Goal: Feedback & Contribution: Leave review/rating

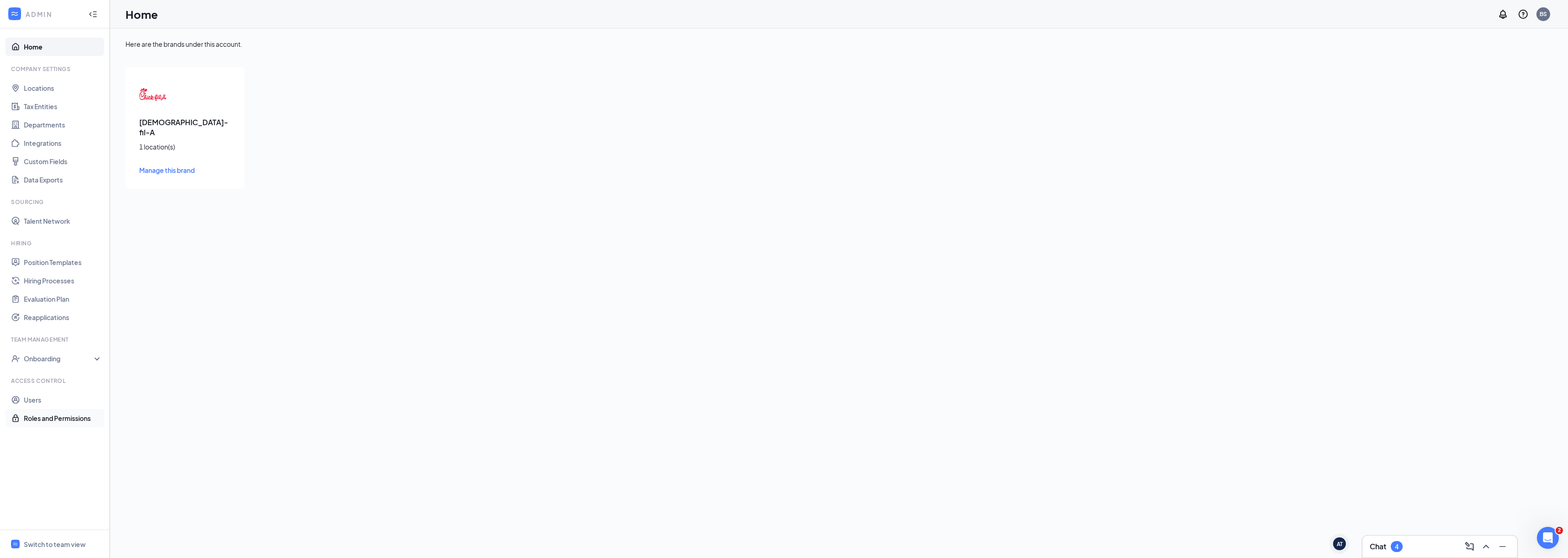
click at [47, 416] on link "Roles and Permissions" at bounding box center [63, 418] width 78 height 18
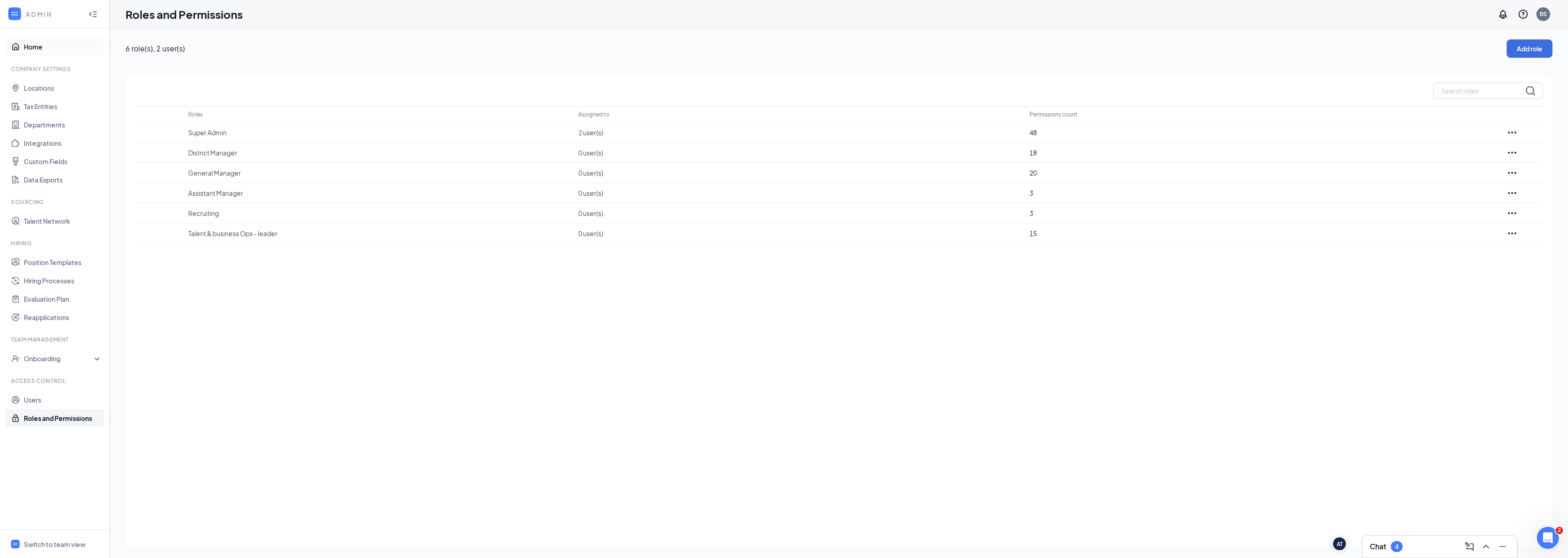
click at [31, 51] on link "Home" at bounding box center [63, 47] width 78 height 18
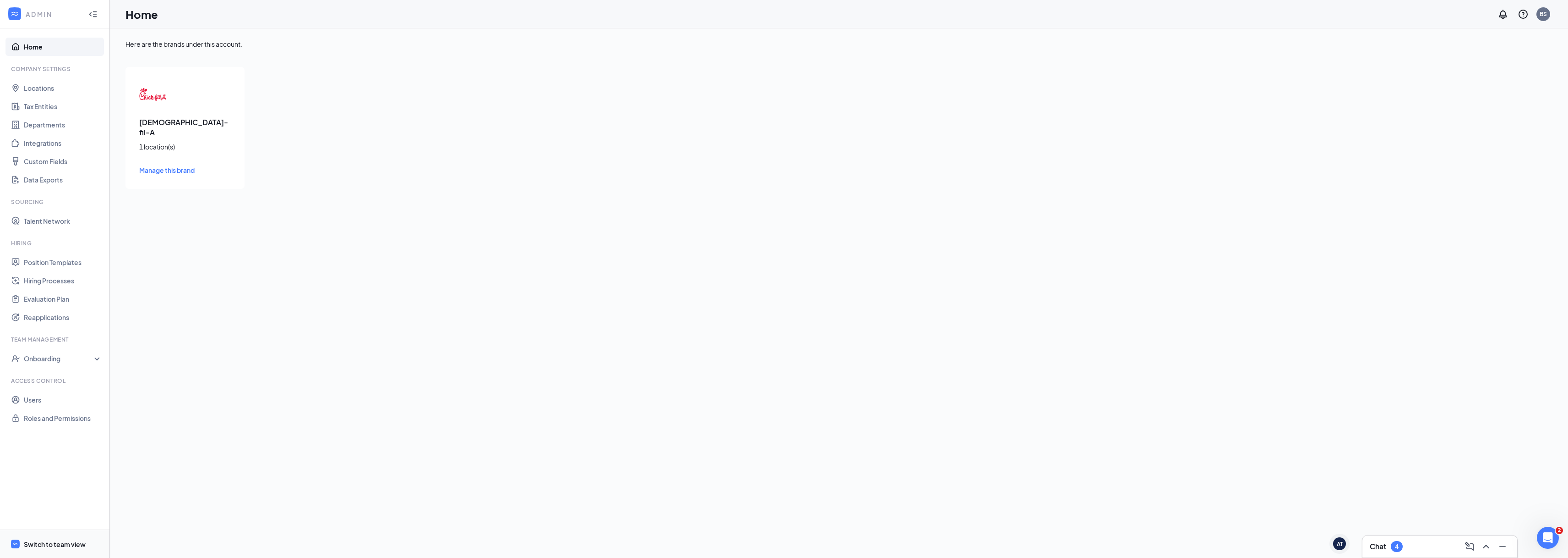
click at [57, 547] on div "Switch to team view" at bounding box center [55, 544] width 62 height 9
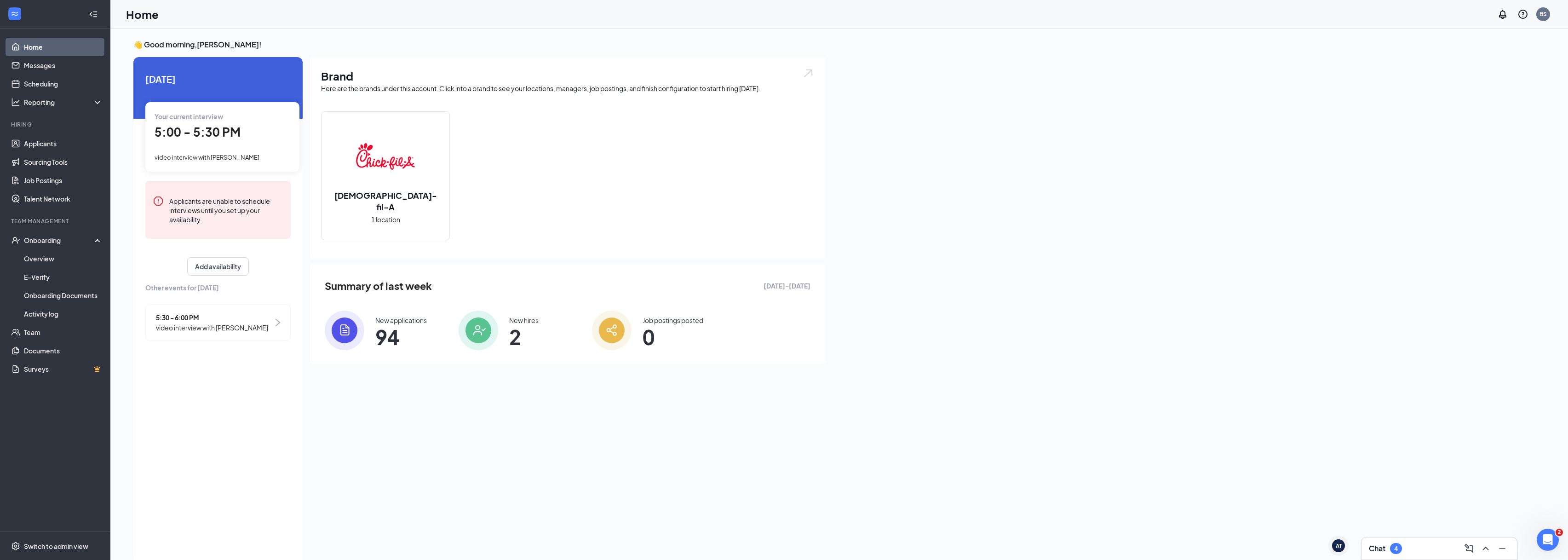
click at [211, 152] on div "video interview with [PERSON_NAME]" at bounding box center [222, 157] width 136 height 10
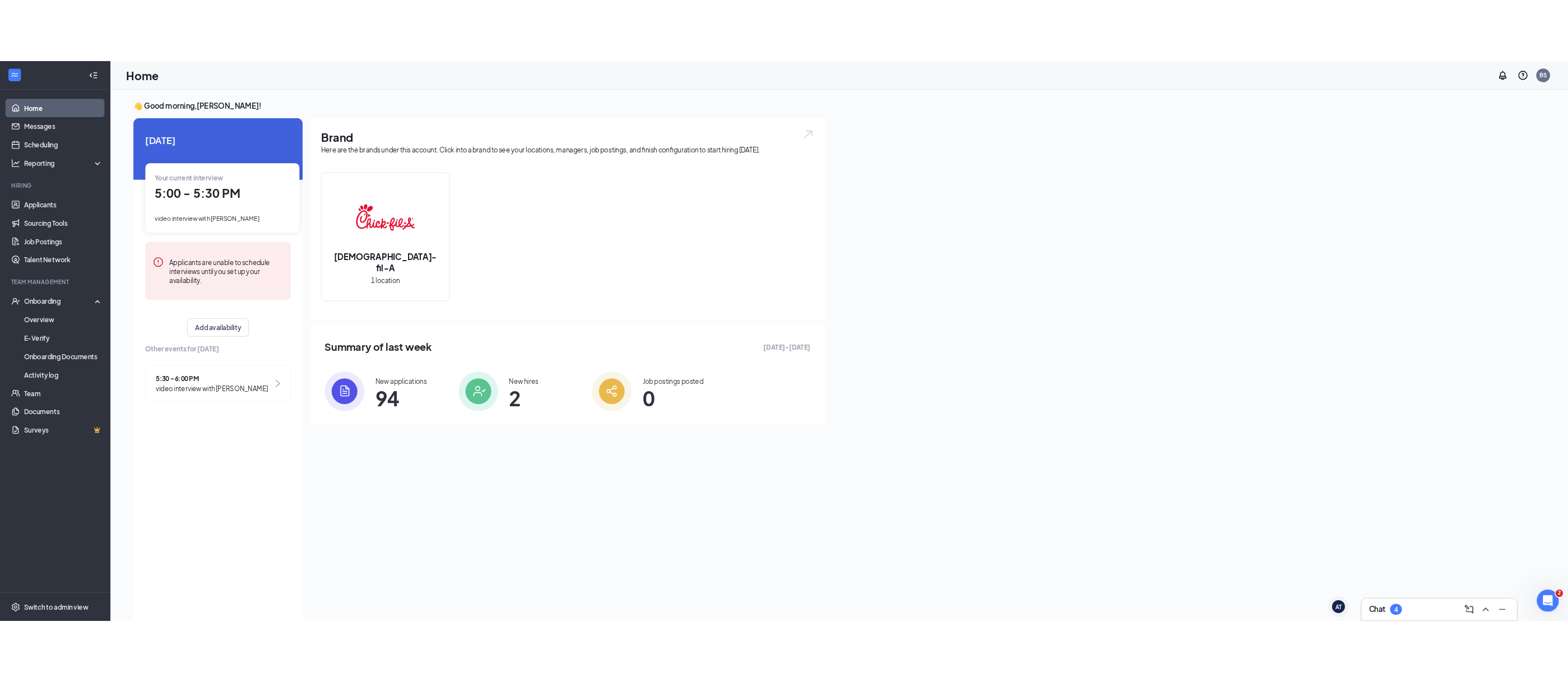
scroll to position [5, 0]
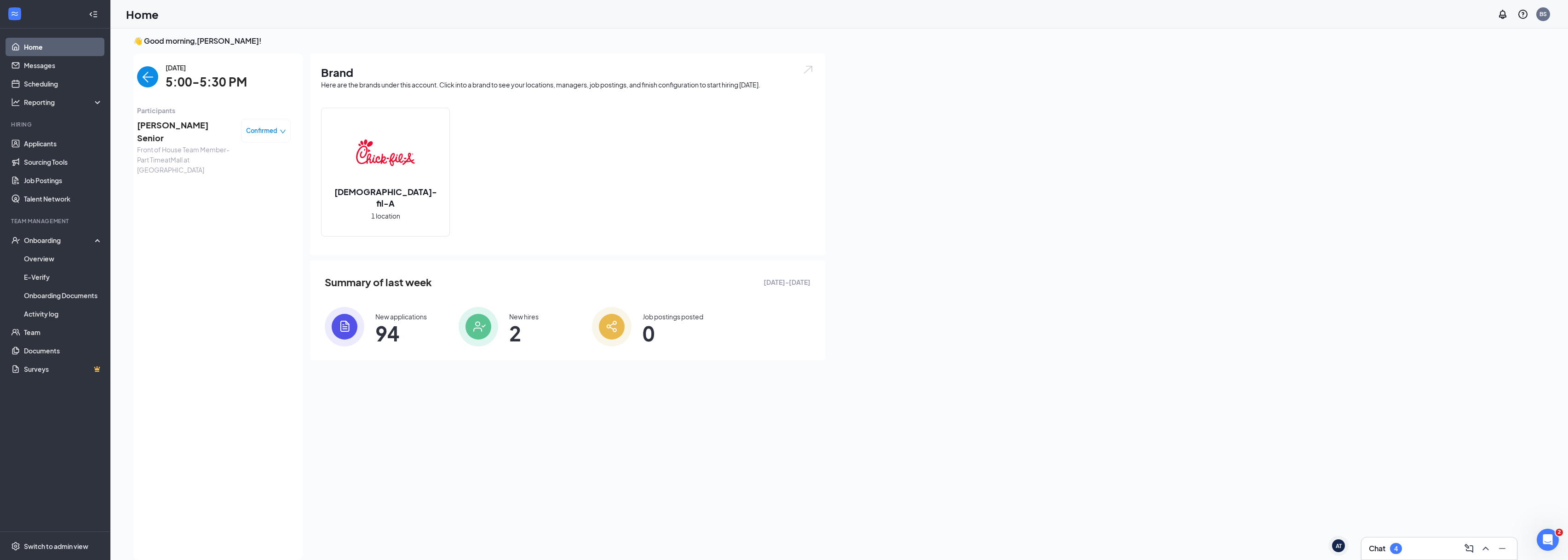
click at [188, 144] on span "Front of House Team Member-Part Time at [GEOGRAPHIC_DATA] at [GEOGRAPHIC_DATA]" at bounding box center [185, 160] width 96 height 30
click at [179, 125] on span "[PERSON_NAME] Senior" at bounding box center [185, 131] width 96 height 26
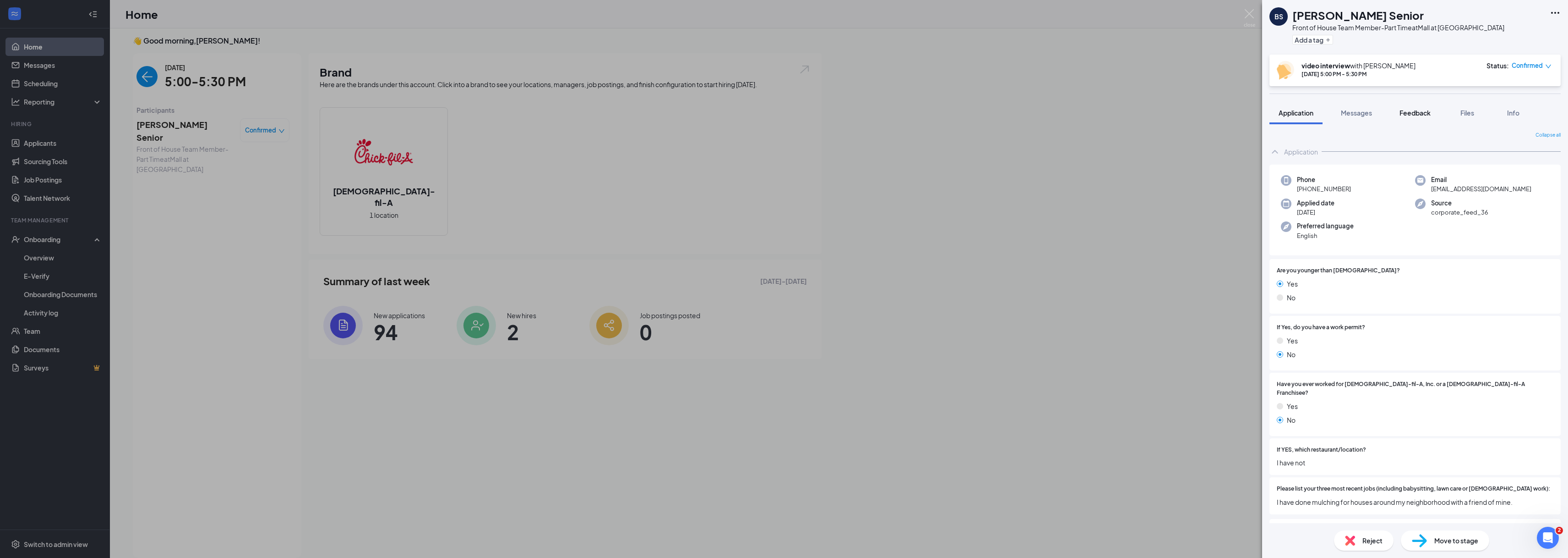
click at [1427, 114] on span "Feedback" at bounding box center [1415, 112] width 31 height 8
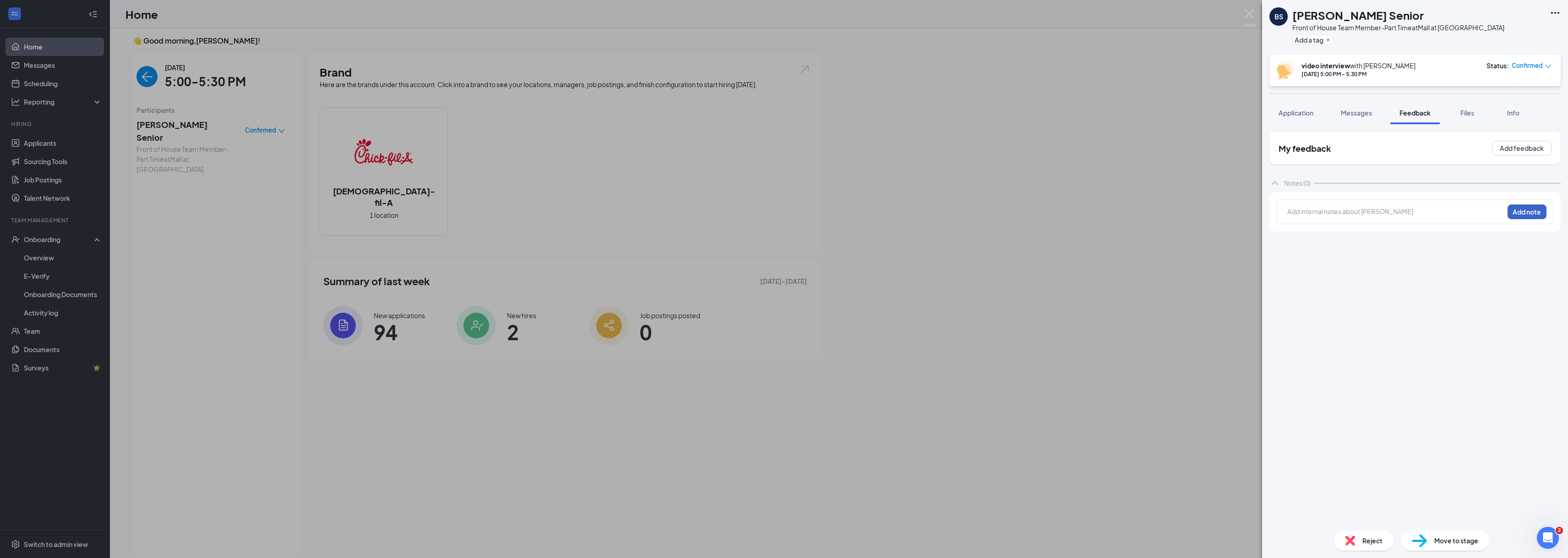
click at [1518, 213] on button "Add note" at bounding box center [1528, 211] width 39 height 15
click at [1417, 211] on div at bounding box center [1396, 211] width 216 height 9
click at [1342, 222] on div "[DATE] ,[DATE] m- 4:oopm - close and [DATE] any time , Own transportation." at bounding box center [1395, 216] width 216 height 19
click at [1453, 244] on div "top 3 strengths - calm , respectful , getting along wo" at bounding box center [1395, 240] width 216 height 9
click at [1451, 240] on div "top 3 strengths - calm , respectful , getting along wo" at bounding box center [1395, 240] width 216 height 9
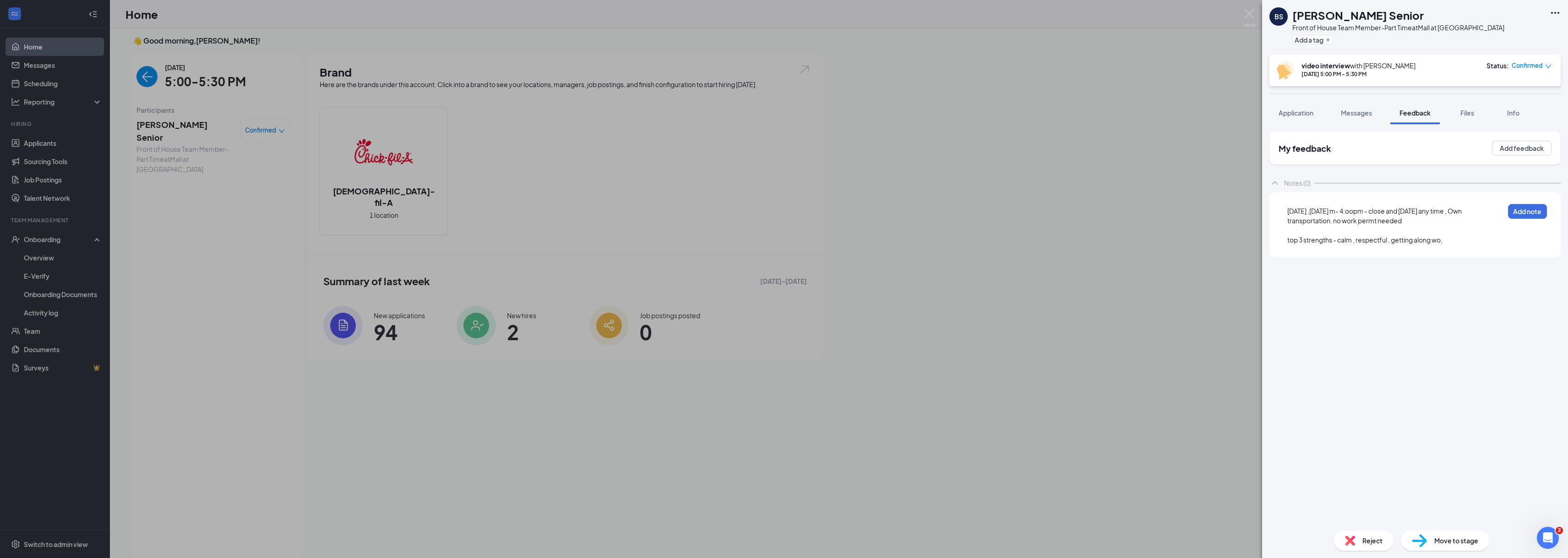
click at [1471, 241] on div "top 3 strengths - calm , respectful , getting along wo," at bounding box center [1395, 240] width 216 height 9
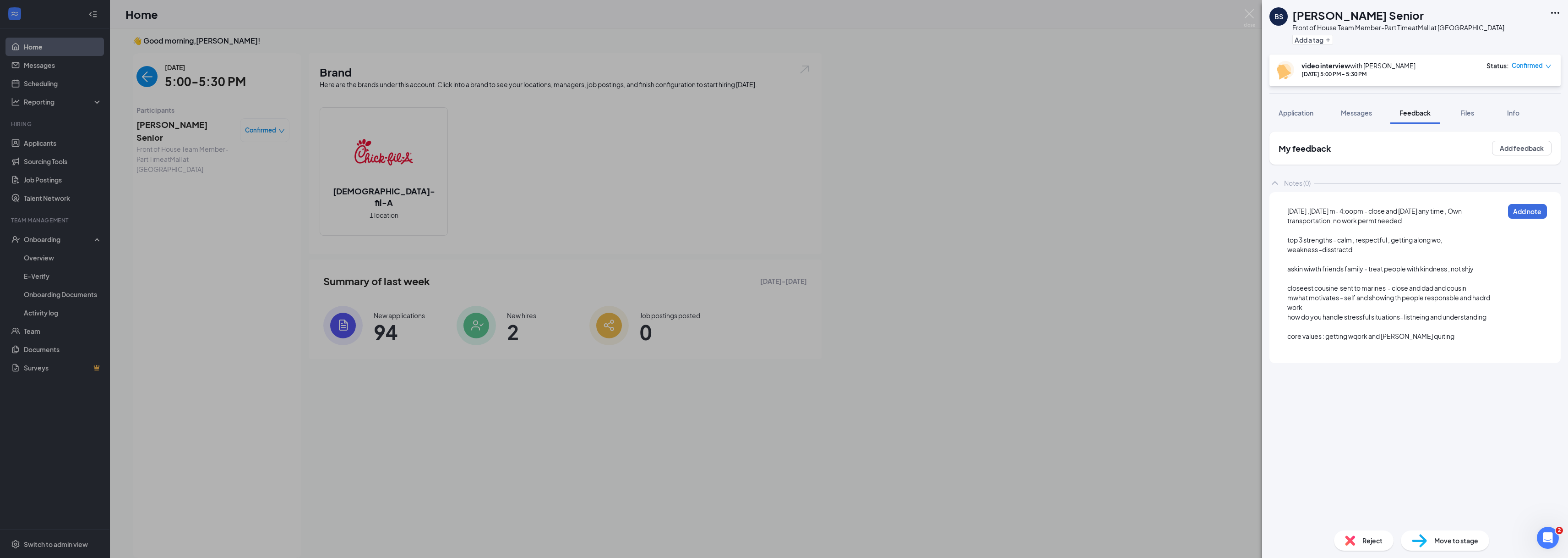
click at [1448, 334] on div "core values : getting wqork and [PERSON_NAME] quiting" at bounding box center [1395, 336] width 216 height 9
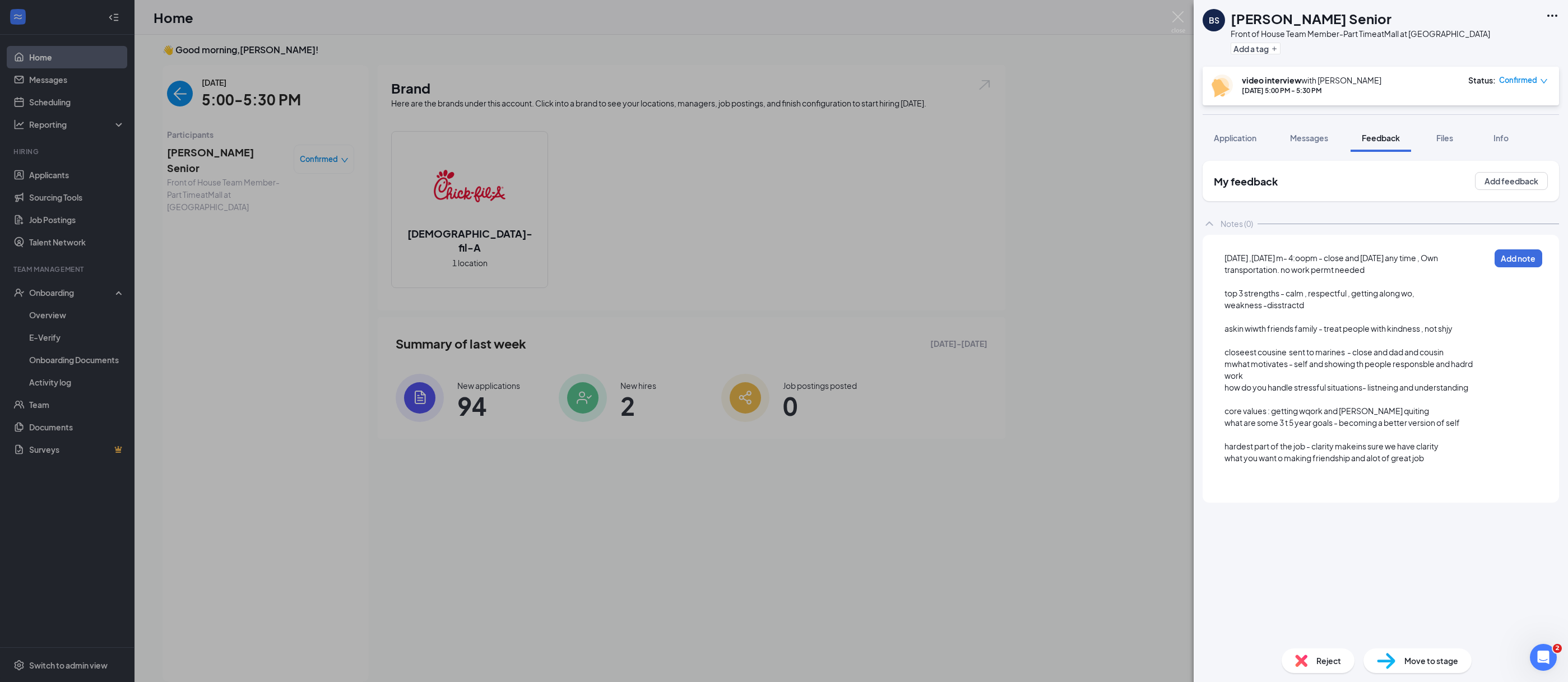
click at [1385, 478] on div at bounding box center [1357, 481] width 265 height 12
click at [1516, 255] on button "Add note" at bounding box center [1518, 258] width 48 height 18
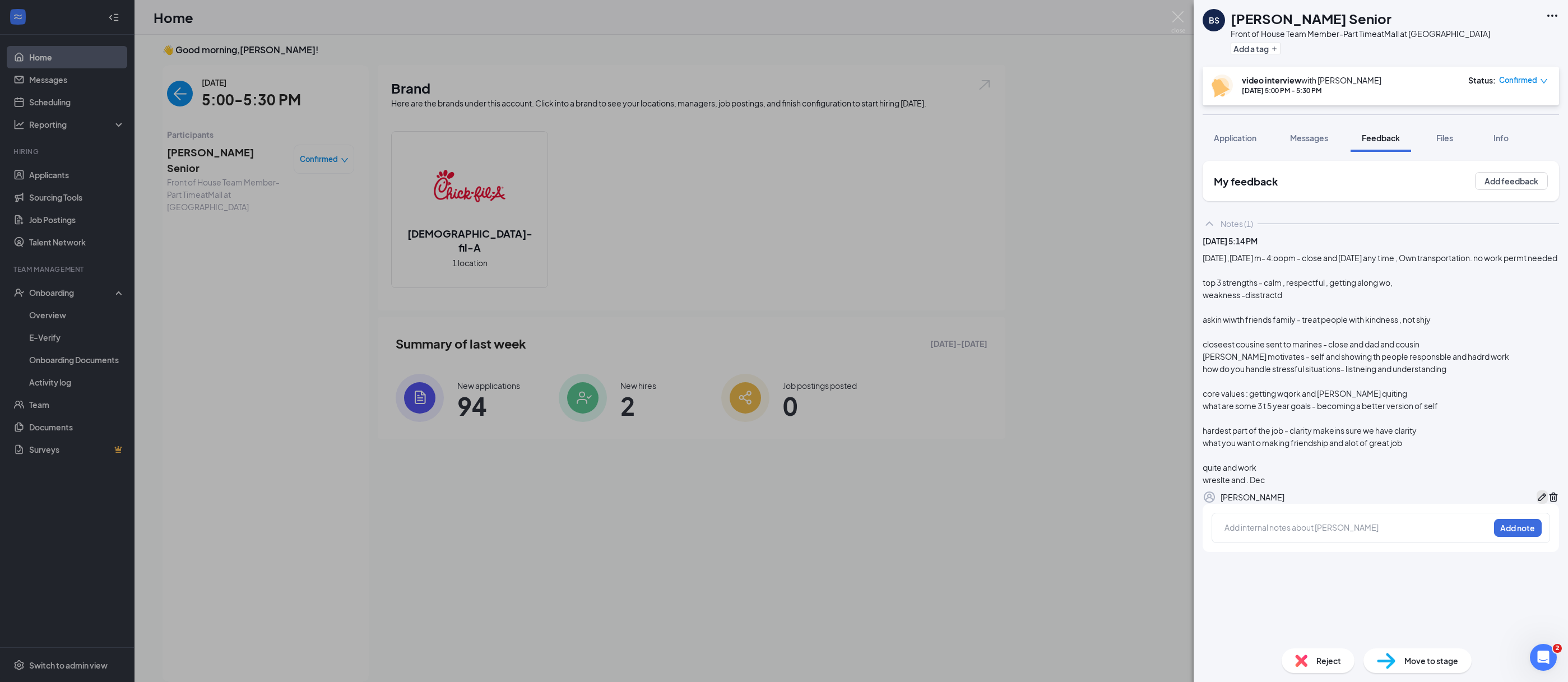
click at [1536, 502] on icon "Pen" at bounding box center [1542, 497] width 12 height 12
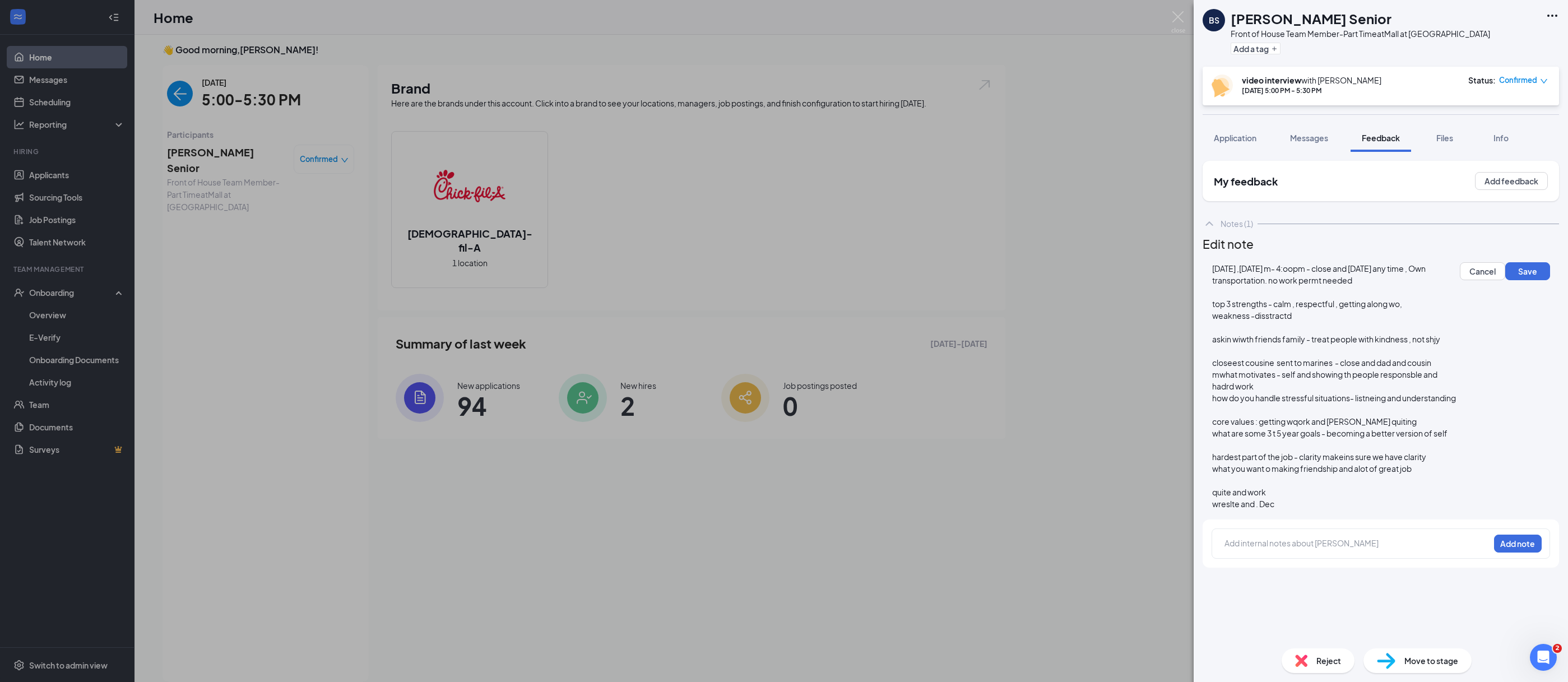
scroll to position [191, 0]
click at [1351, 498] on div "wreslte and . Dec" at bounding box center [1336, 504] width 247 height 12
click at [1505, 280] on button "Save" at bounding box center [1527, 271] width 45 height 18
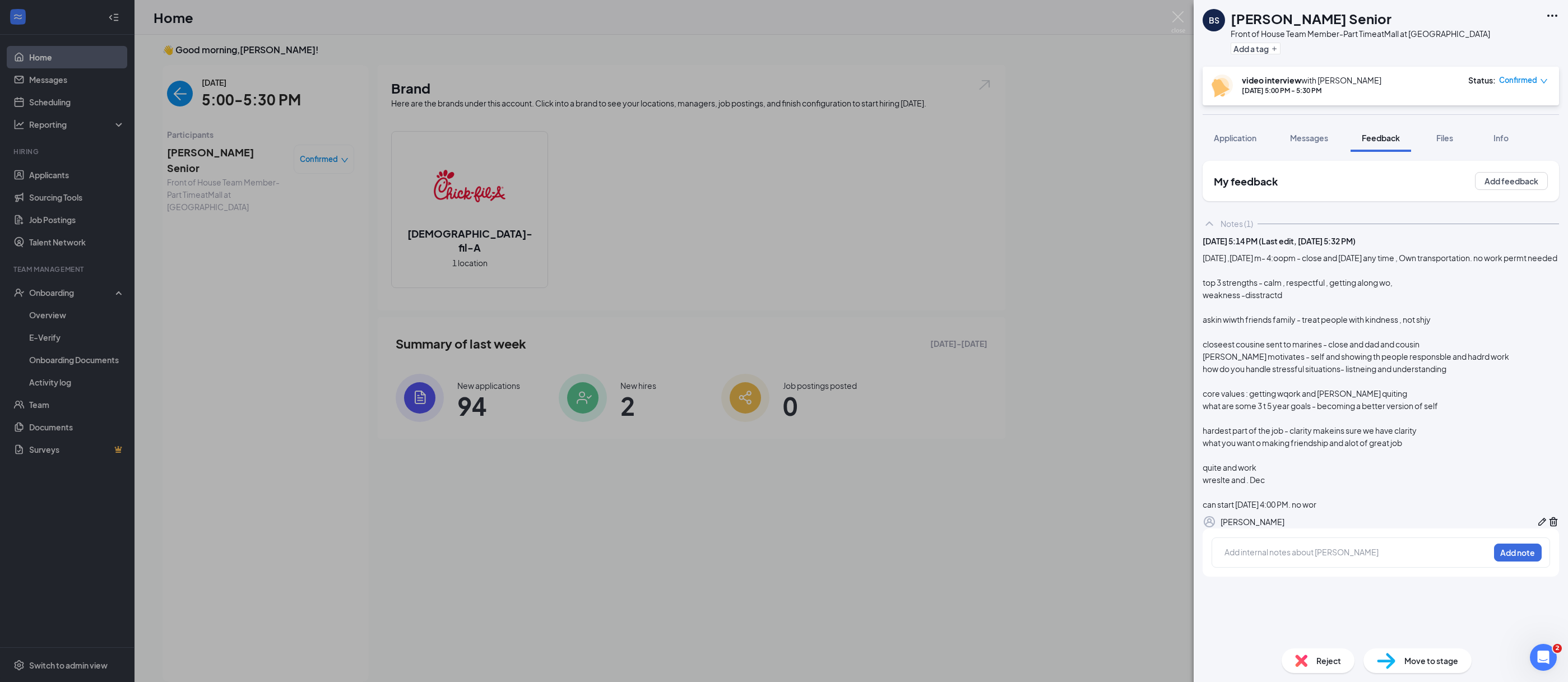
click at [1127, 521] on div "[PERSON_NAME] Senior Front of House Team Member-Part Time at [GEOGRAPHIC_DATA] …" at bounding box center [784, 341] width 1568 height 682
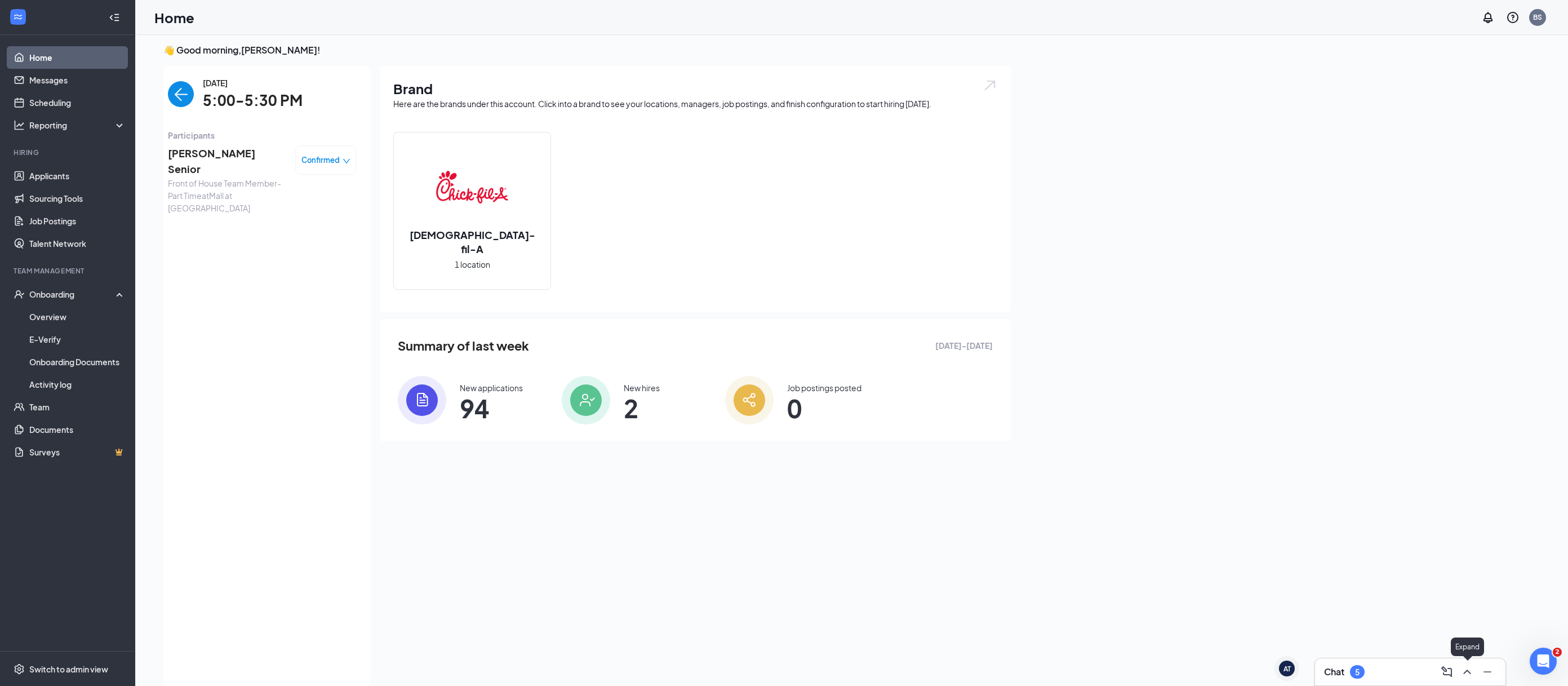
click at [1467, 671] on icon "ChevronUp" at bounding box center [1466, 671] width 13 height 13
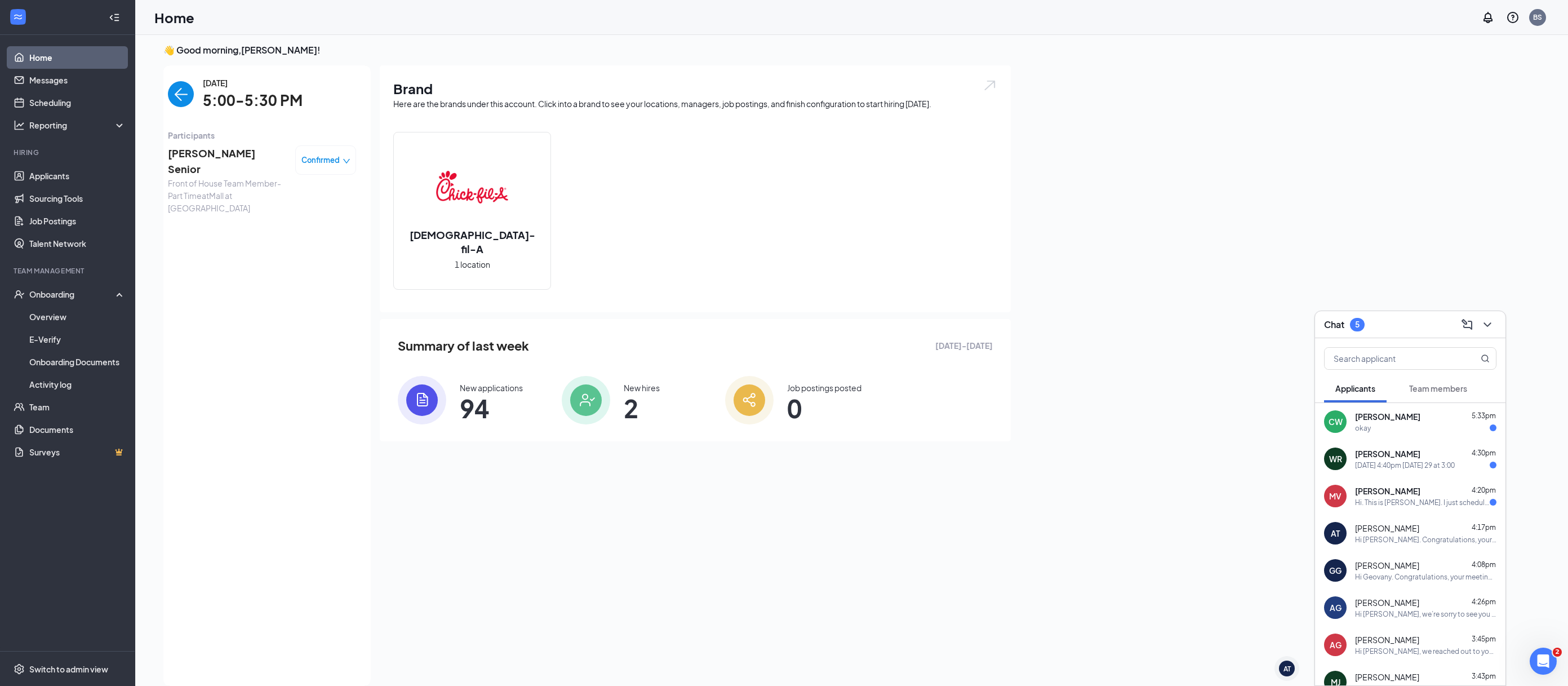
click at [1385, 421] on span "[PERSON_NAME]" at bounding box center [1387, 416] width 65 height 12
click at [1227, 508] on p "9438253ea1a4ed1a4f415affeb474070.png" at bounding box center [1206, 508] width 117 height 25
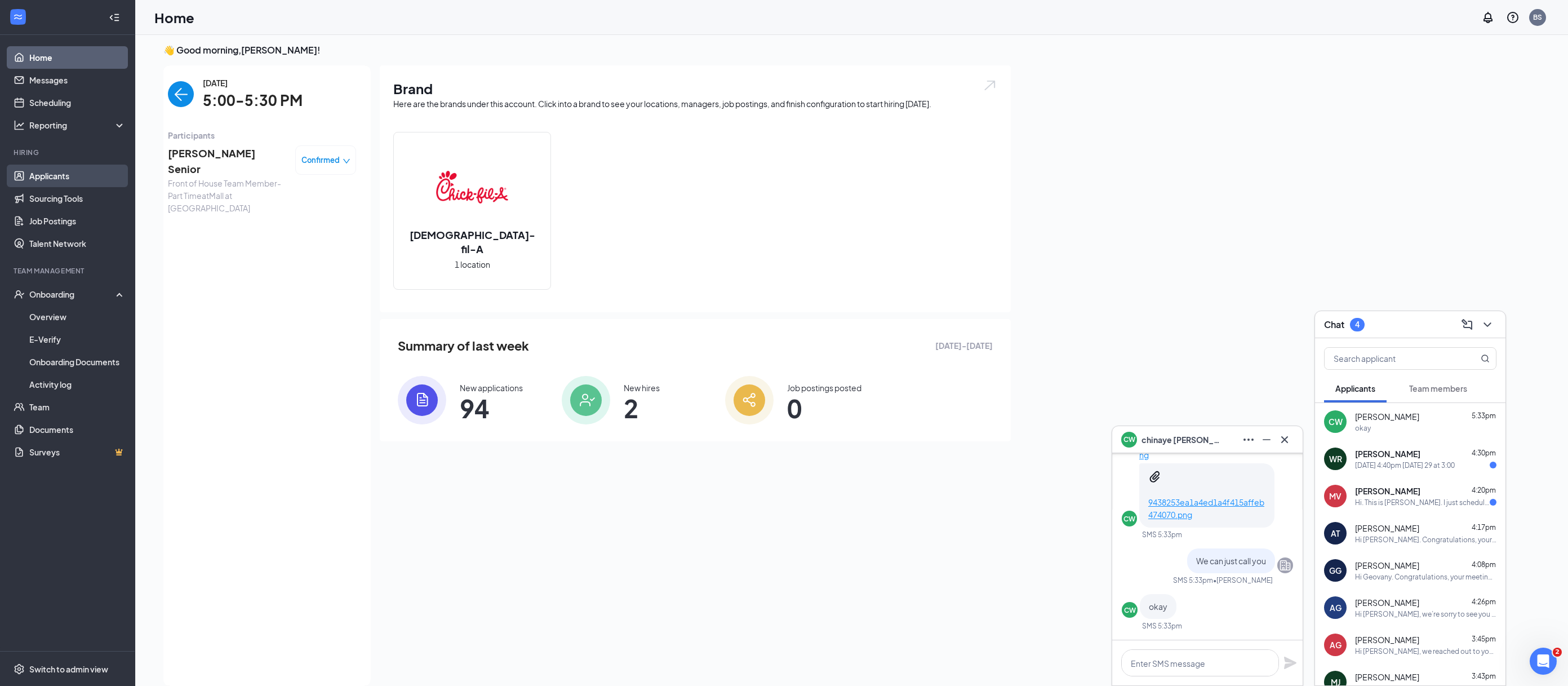
click at [83, 184] on link "Applicants" at bounding box center [78, 175] width 96 height 23
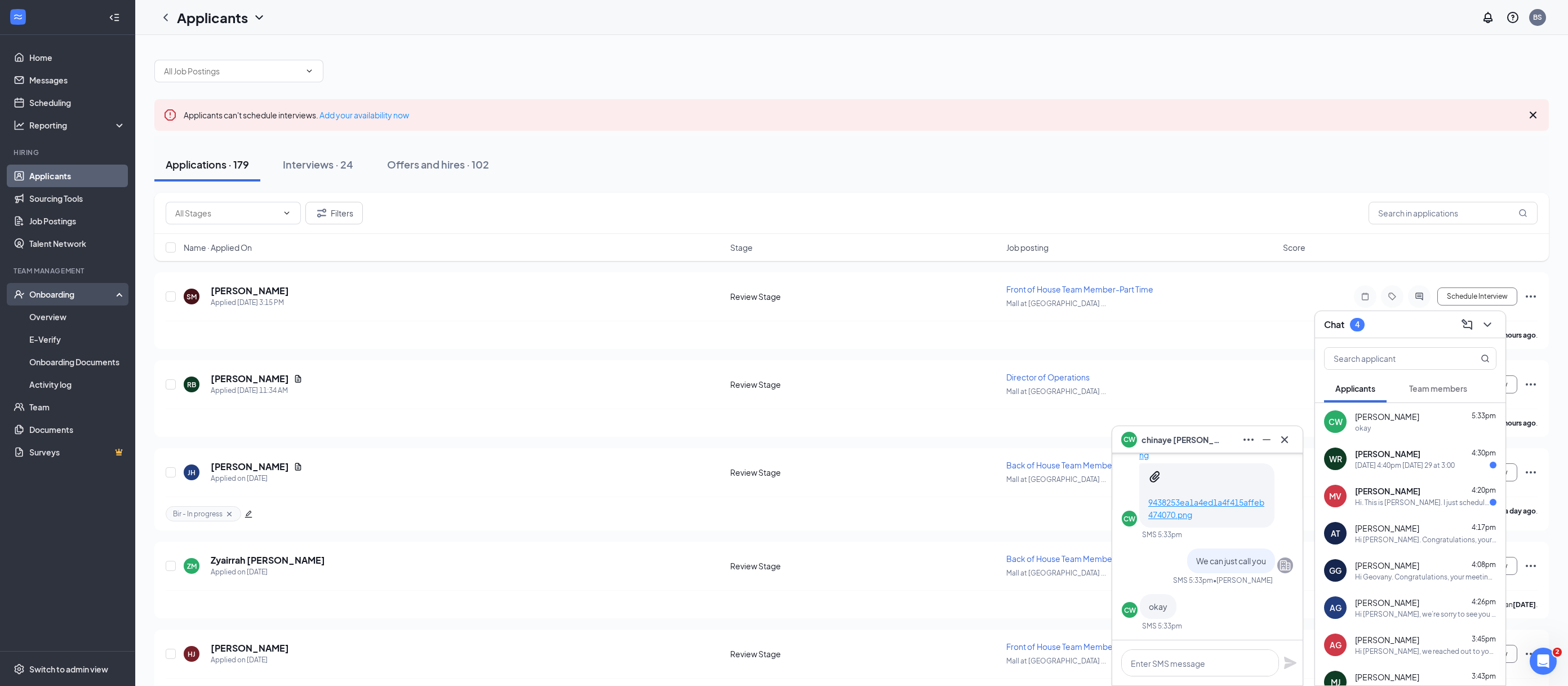
click at [92, 298] on div "Onboarding" at bounding box center [73, 294] width 87 height 12
click at [92, 297] on div "Onboarding" at bounding box center [73, 294] width 87 height 12
click at [1190, 443] on span "[PERSON_NAME]" at bounding box center [1181, 439] width 79 height 12
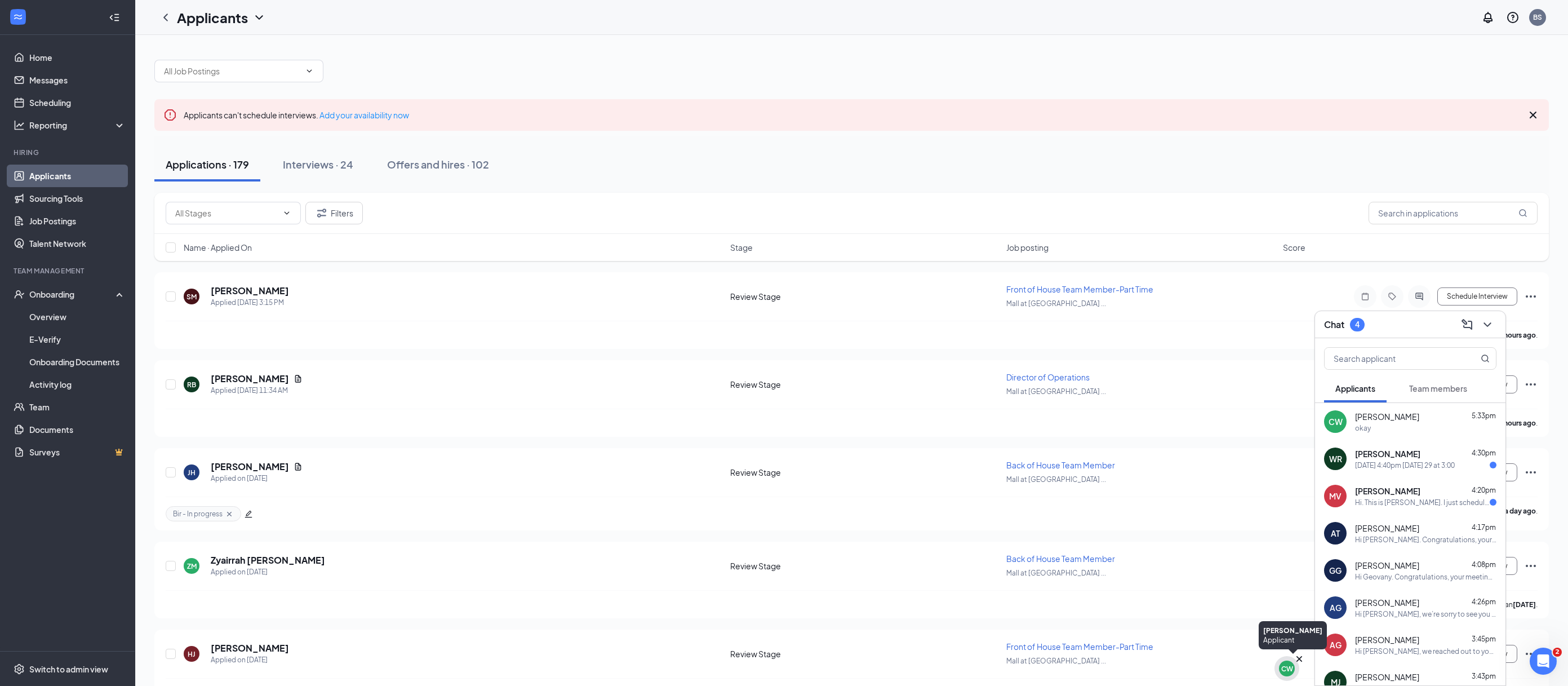
click at [1282, 669] on div "CW" at bounding box center [1286, 668] width 12 height 9
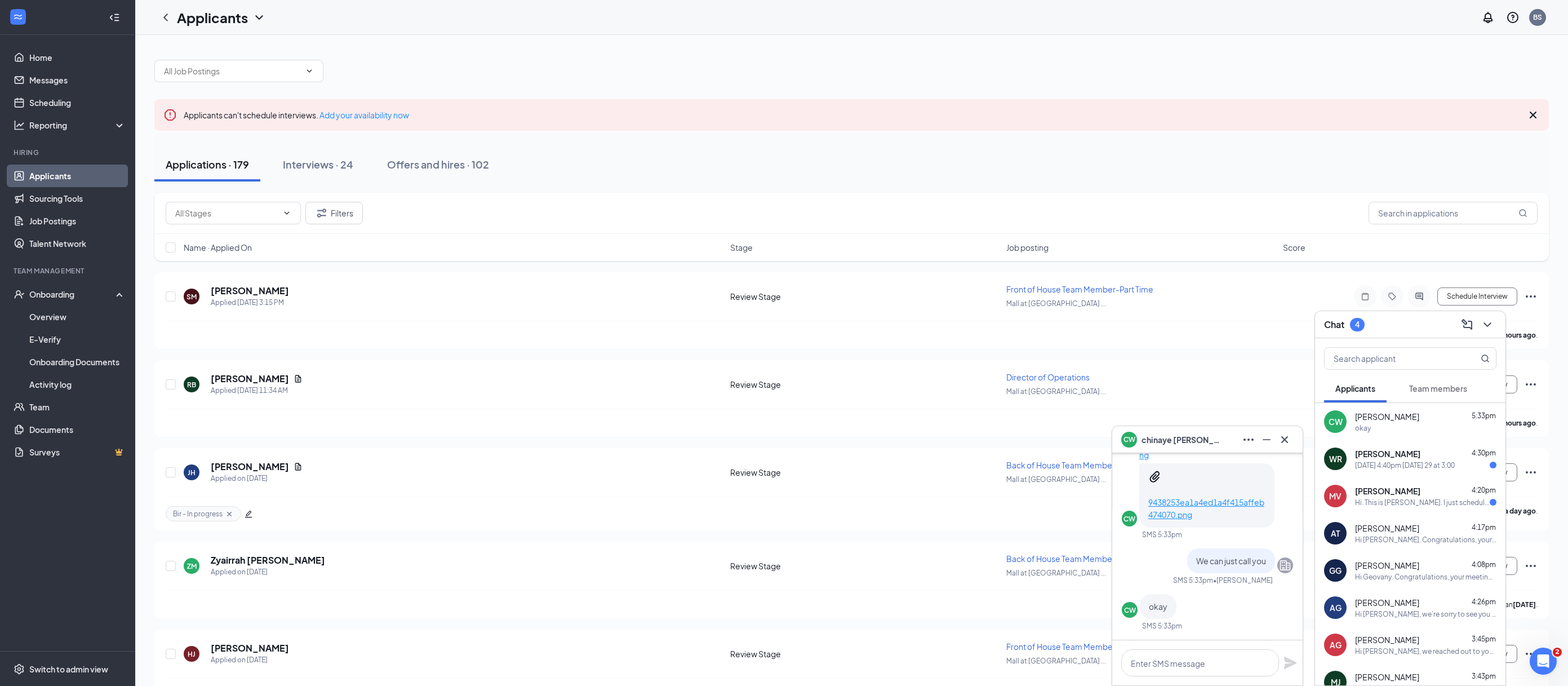
click at [1377, 417] on span "[PERSON_NAME]" at bounding box center [1386, 416] width 64 height 12
click at [61, 227] on link "Job Postings" at bounding box center [78, 220] width 96 height 23
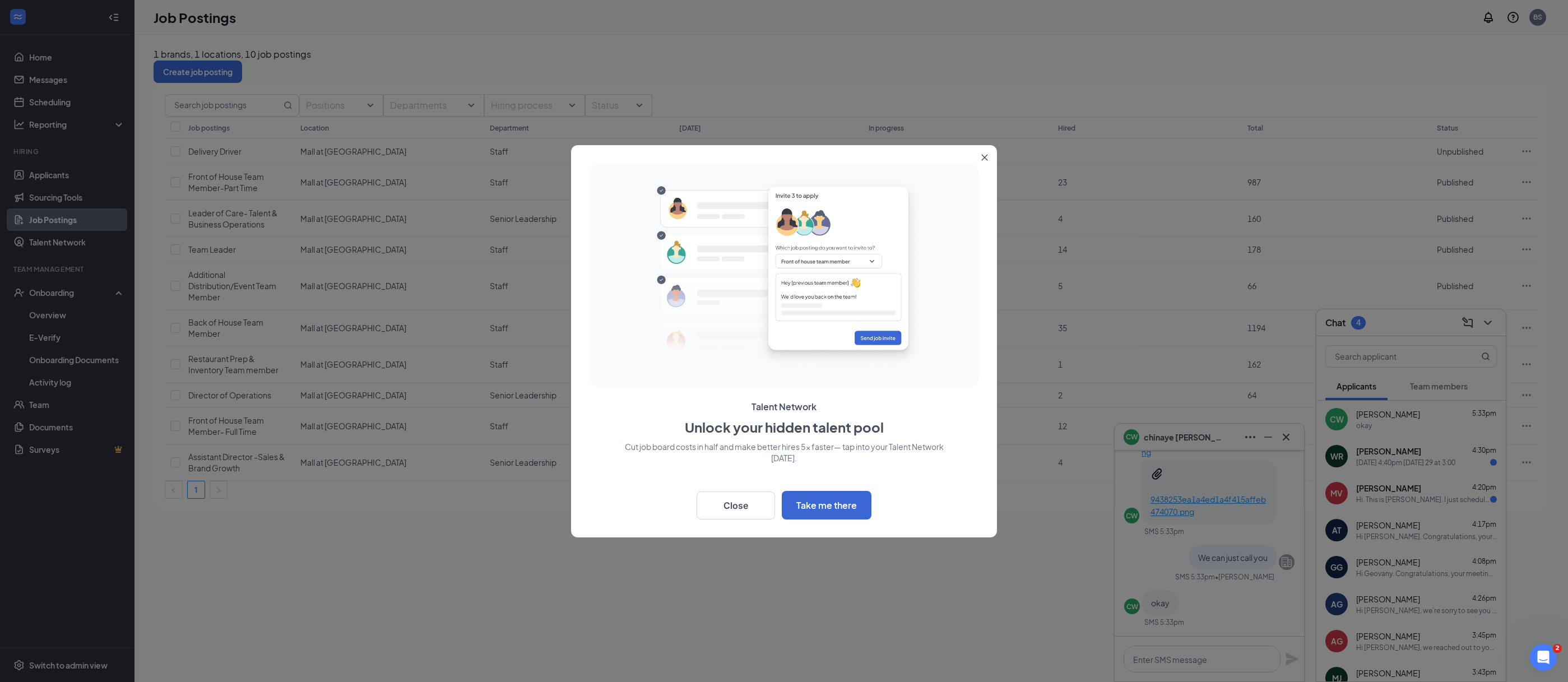
click at [994, 159] on button "Close" at bounding box center [987, 155] width 20 height 20
